Goal: Navigation & Orientation: Understand site structure

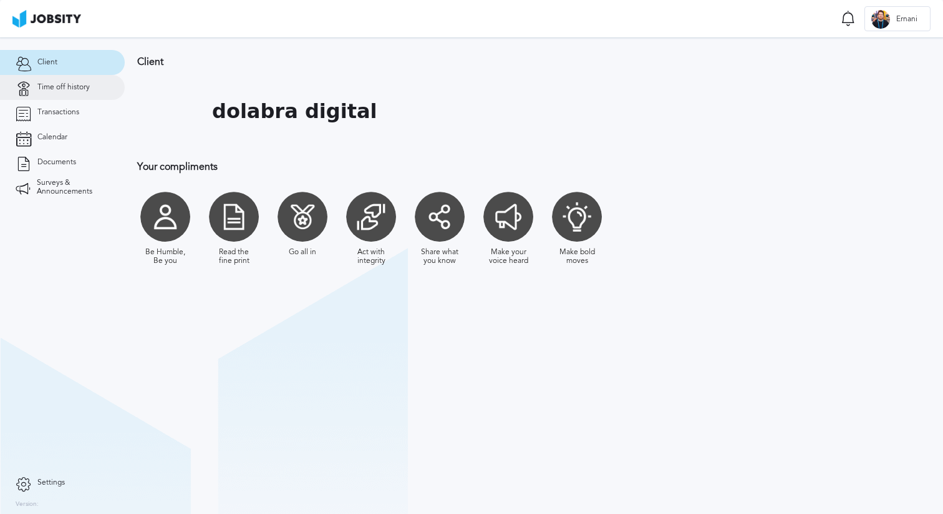
click at [102, 97] on link "Time off history" at bounding box center [62, 87] width 125 height 25
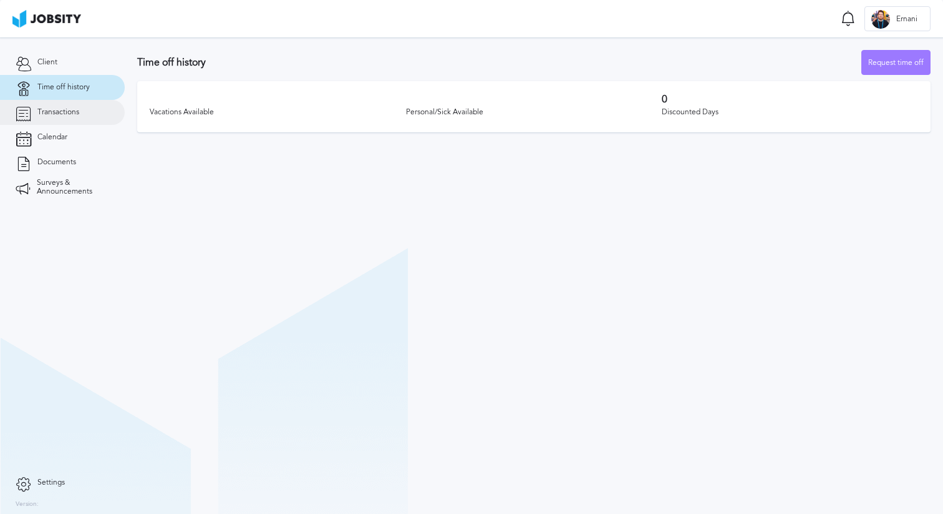
click at [72, 116] on span "Transactions" at bounding box center [58, 112] width 42 height 9
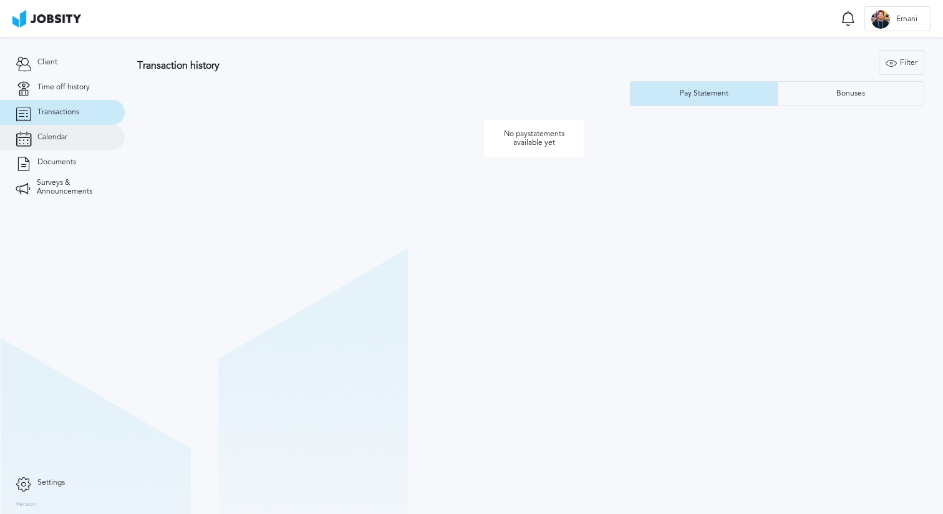
click at [82, 135] on link "Calendar" at bounding box center [62, 137] width 125 height 25
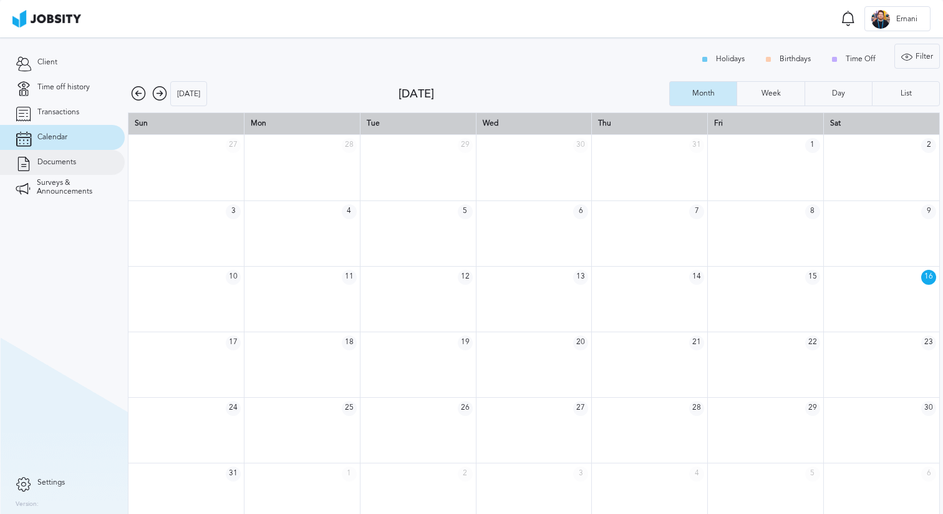
click at [72, 158] on span "Documents" at bounding box center [56, 162] width 39 height 9
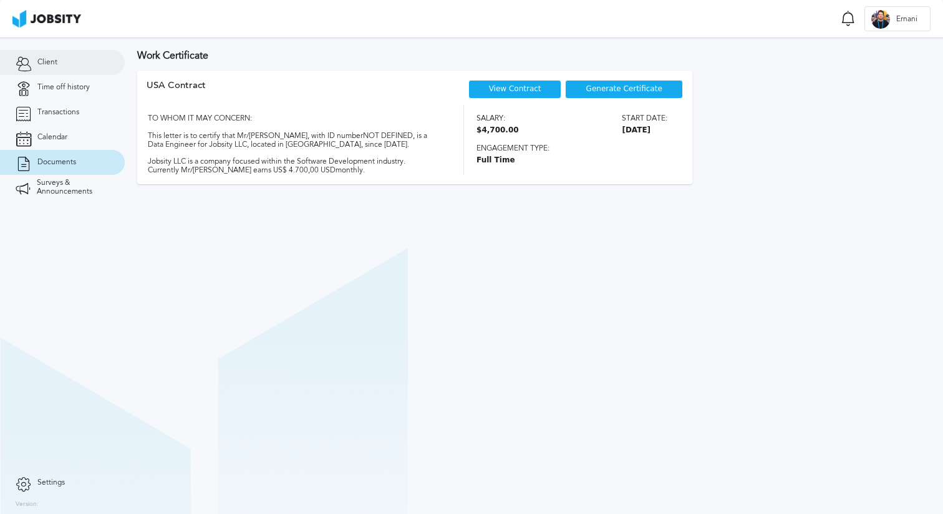
click at [64, 67] on link "Client" at bounding box center [62, 62] width 125 height 25
